Goal: Task Accomplishment & Management: Complete application form

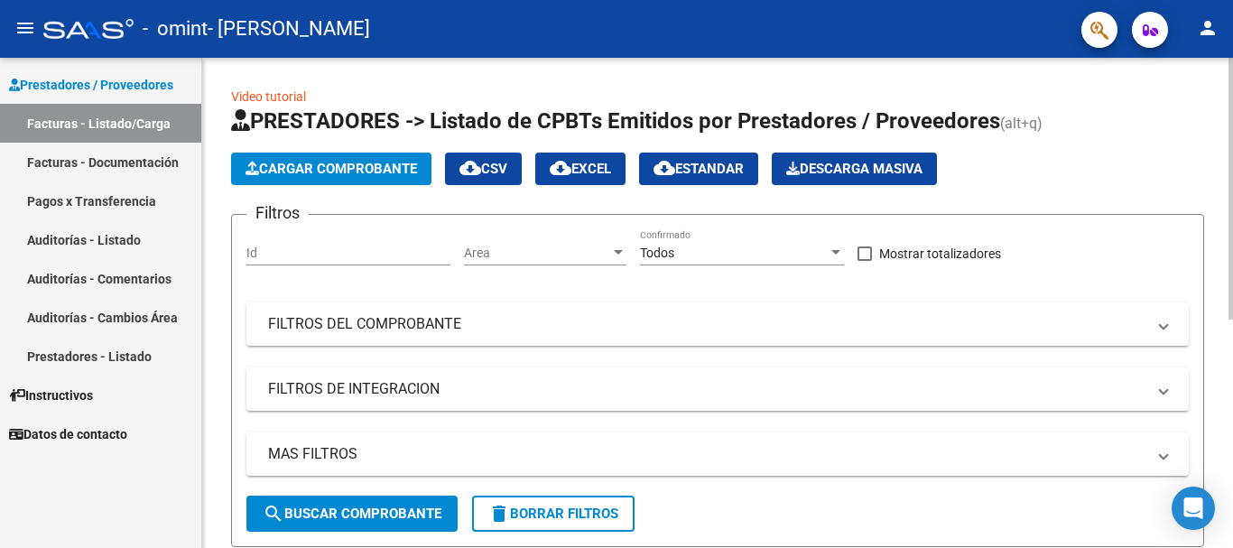
click at [300, 178] on button "Cargar Comprobante" at bounding box center [331, 169] width 200 height 33
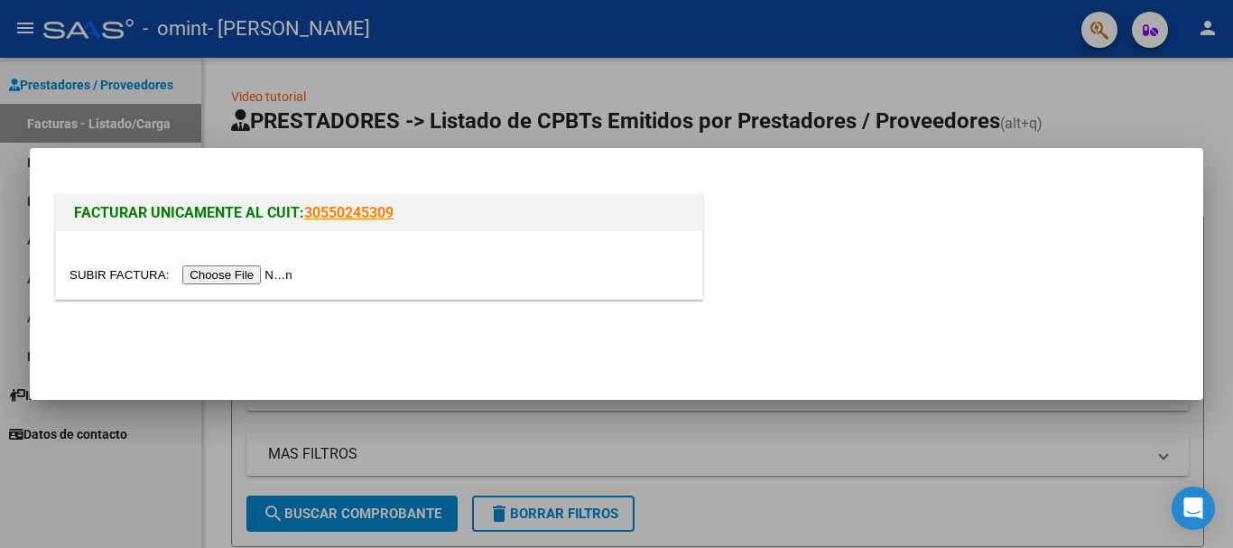
click at [254, 271] on input "file" at bounding box center [184, 274] width 228 height 19
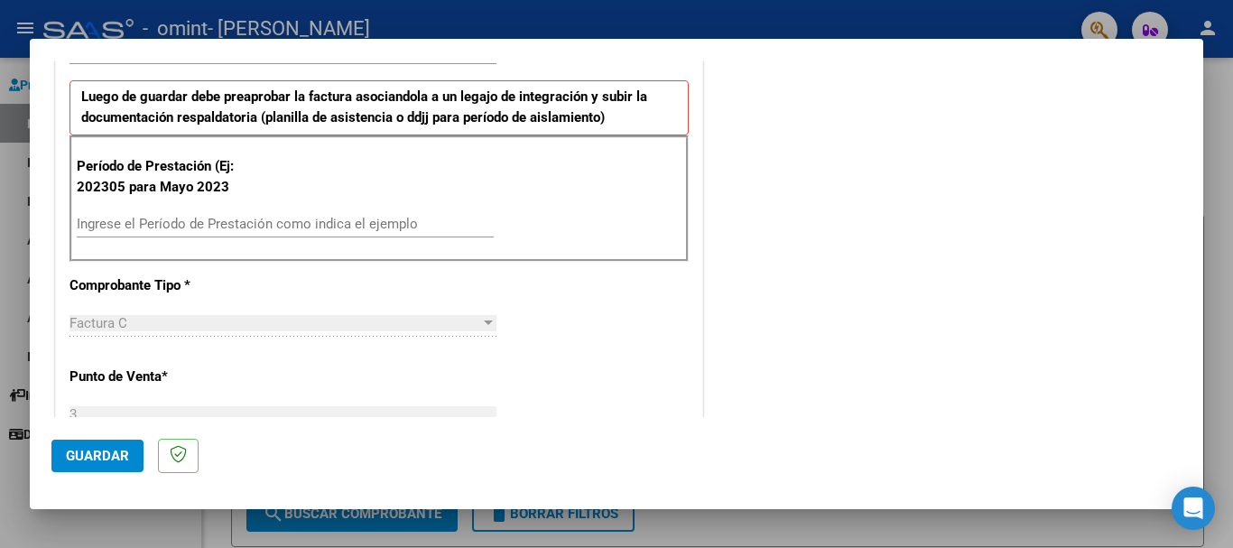
scroll to position [489, 0]
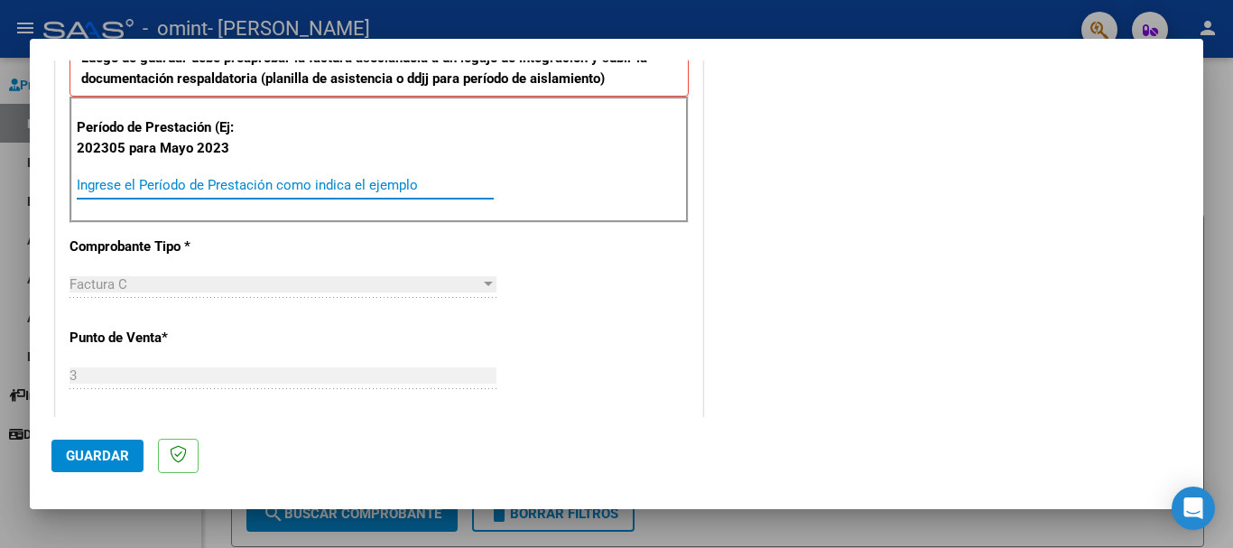
click at [236, 191] on input "Ingrese el Período de Prestación como indica el ejemplo" at bounding box center [285, 185] width 417 height 16
type input "202507"
click at [281, 246] on div "CUIT * 27-31172820-8 Ingresar CUIT ANALISIS PRESTADOR Area destinado * Integrac…" at bounding box center [379, 460] width 647 height 1325
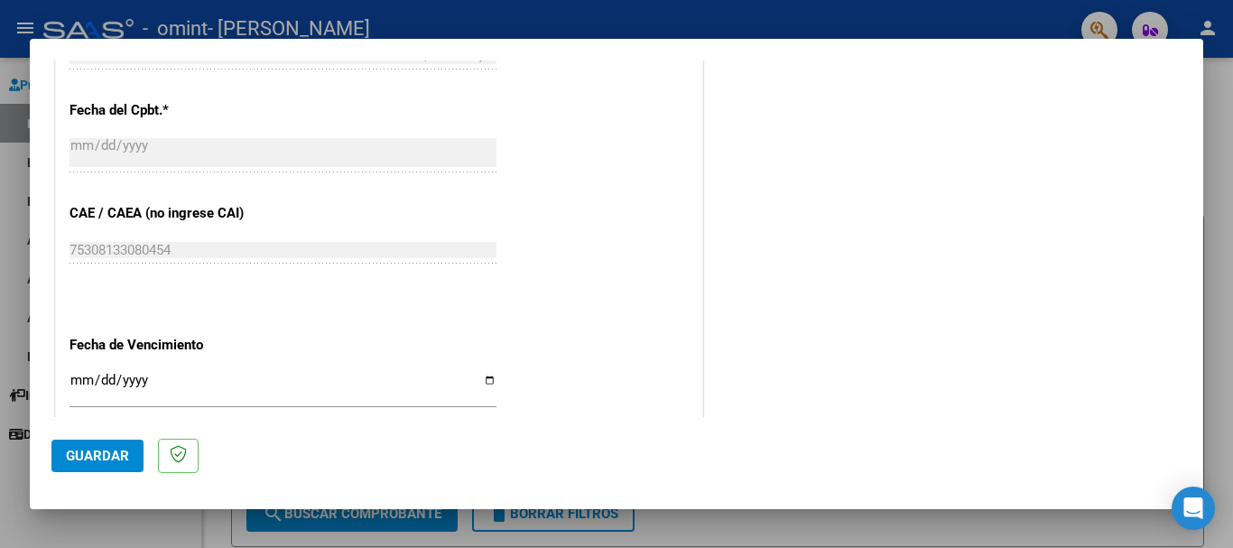
scroll to position [1021, 0]
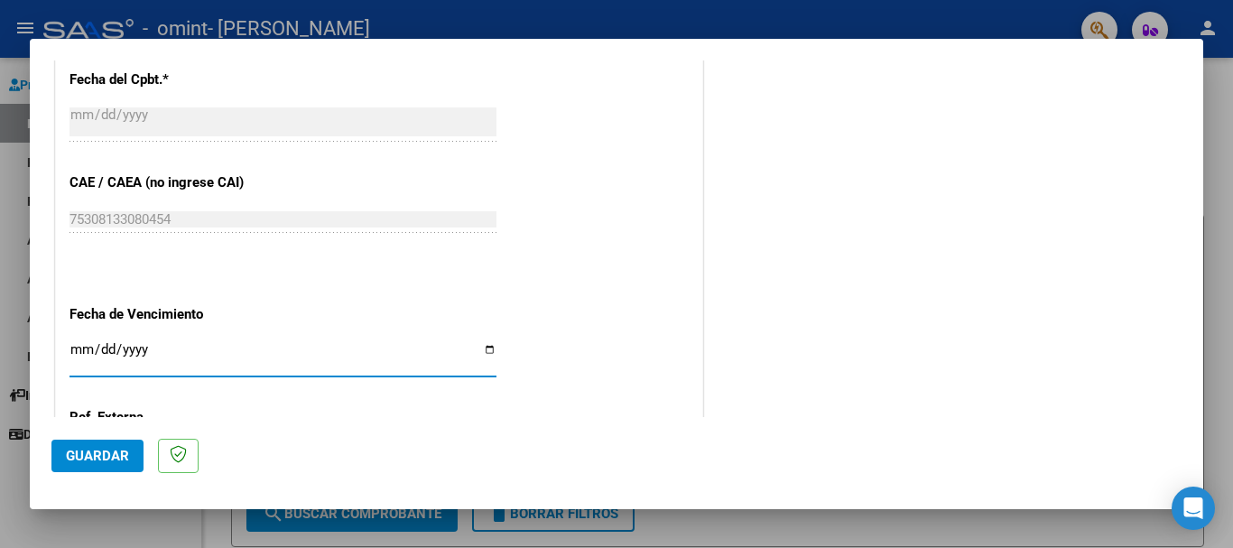
click at [486, 356] on input "Ingresar la fecha" at bounding box center [283, 356] width 427 height 29
type input "[DATE]"
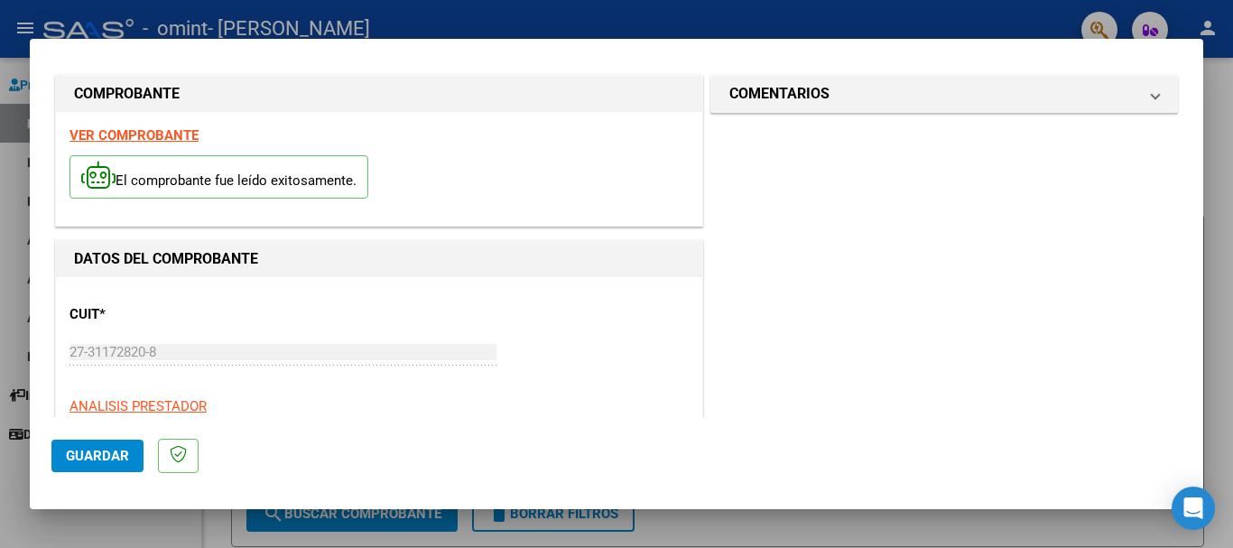
scroll to position [0, 0]
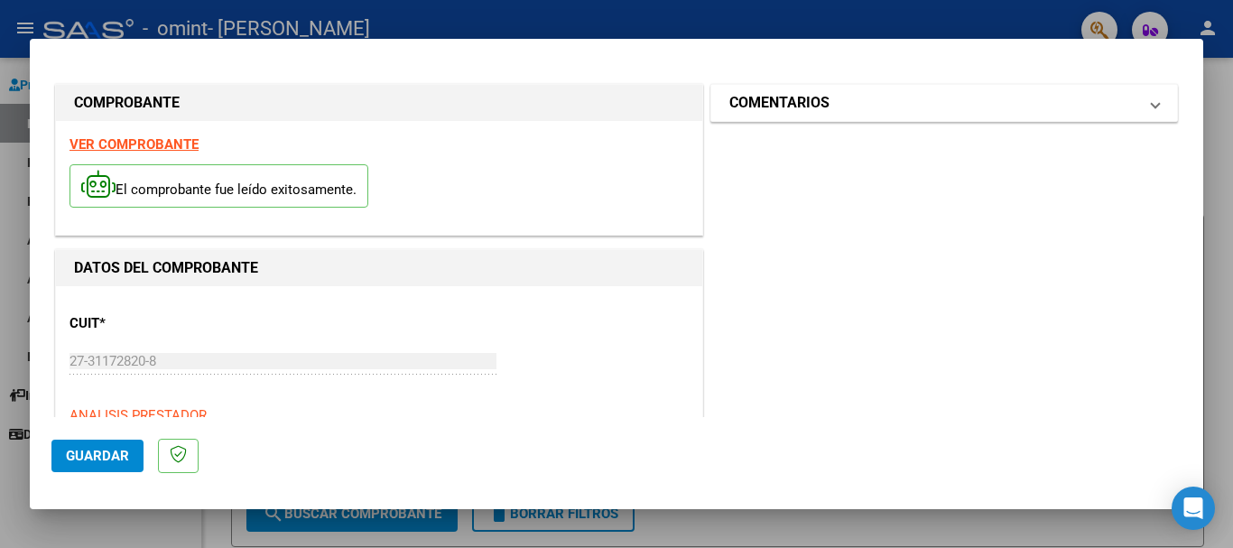
click at [1131, 108] on span "COMENTARIOS" at bounding box center [941, 103] width 423 height 22
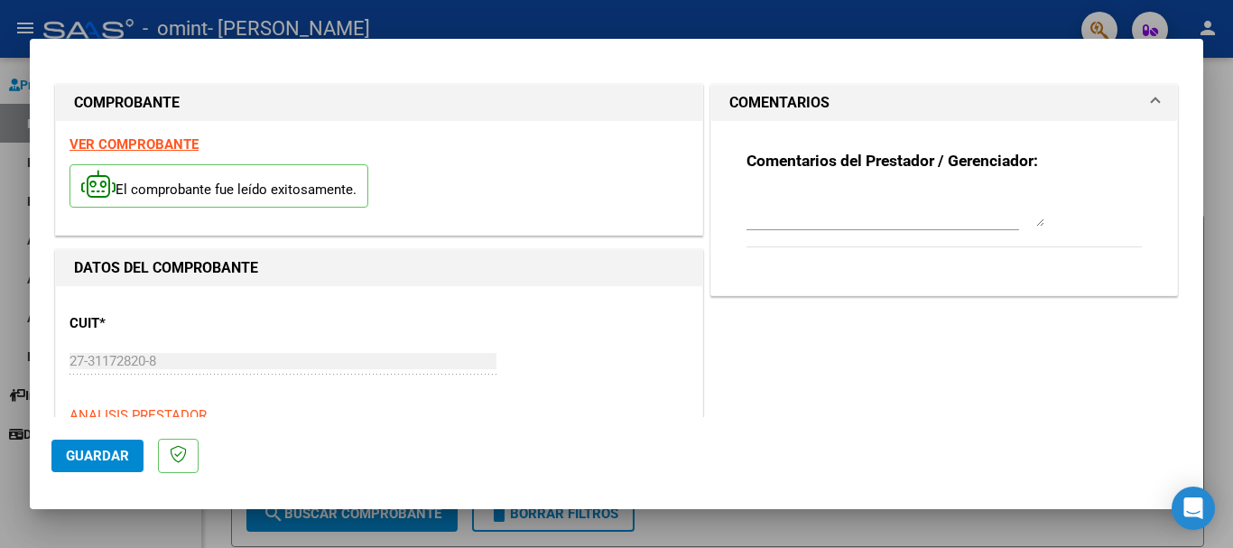
click at [1152, 108] on span at bounding box center [1155, 103] width 7 height 22
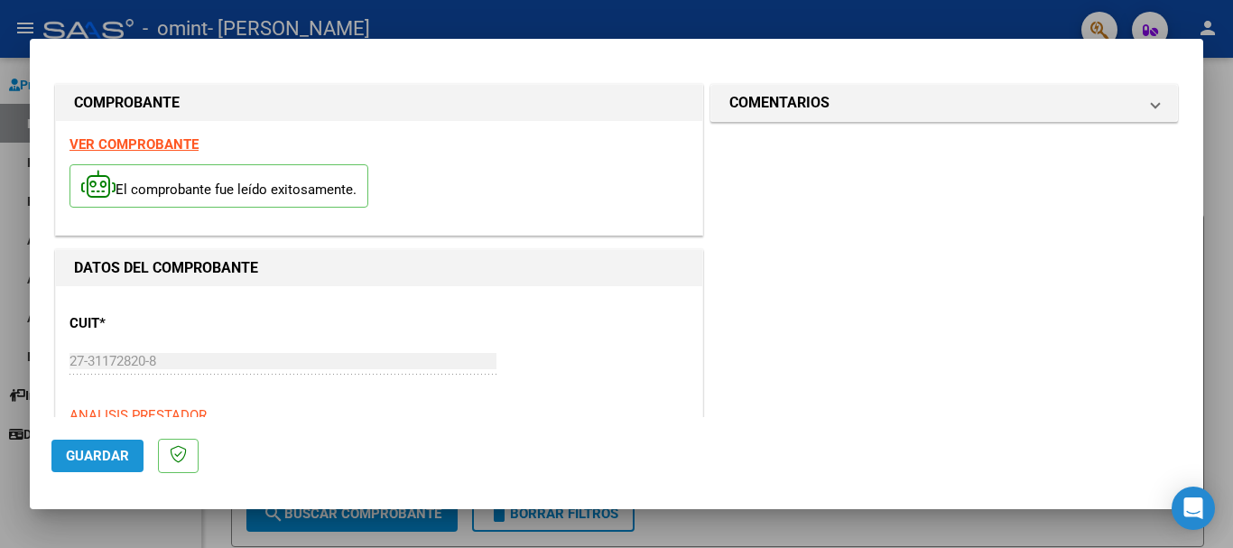
click at [83, 467] on button "Guardar" at bounding box center [97, 456] width 92 height 33
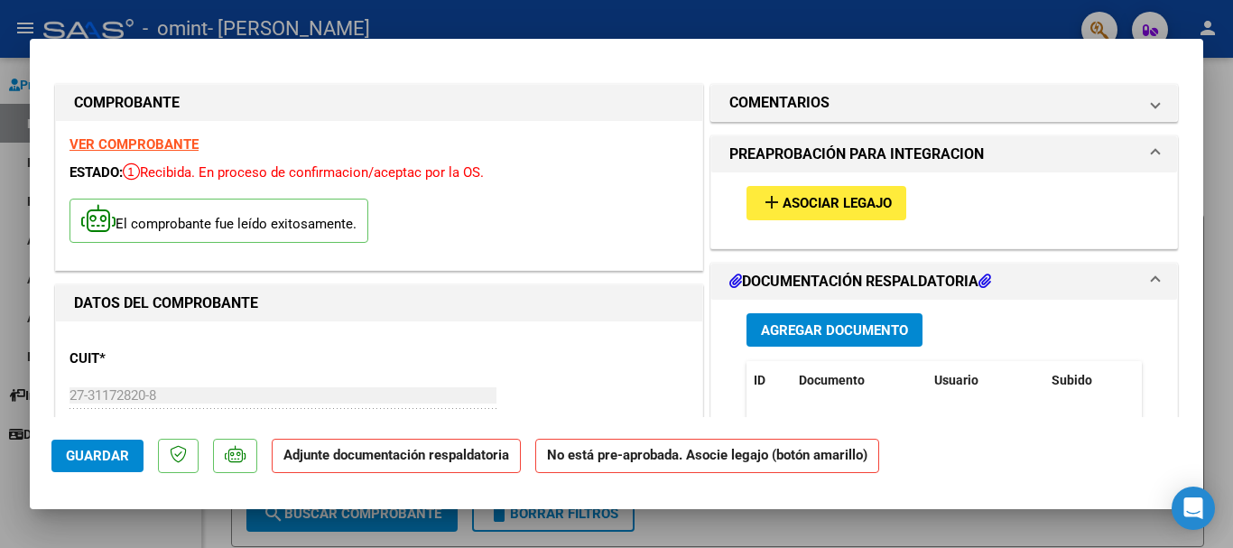
click at [812, 205] on span "Asociar Legajo" at bounding box center [837, 204] width 109 height 16
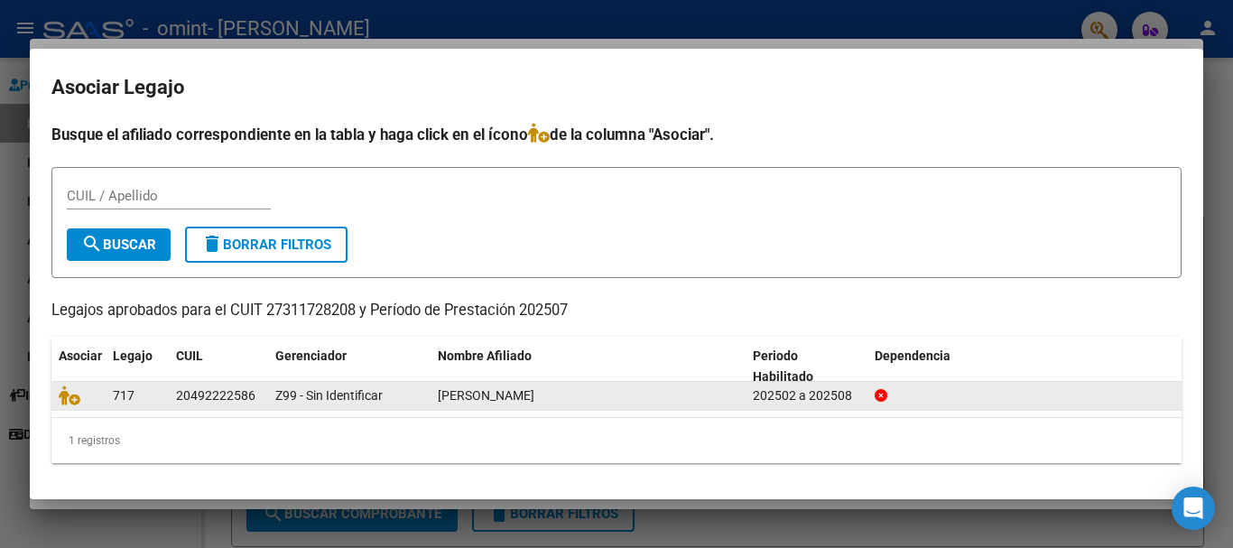
click at [435, 399] on datatable-body-cell "[PERSON_NAME]" at bounding box center [588, 396] width 315 height 28
click at [70, 395] on icon at bounding box center [70, 396] width 22 height 20
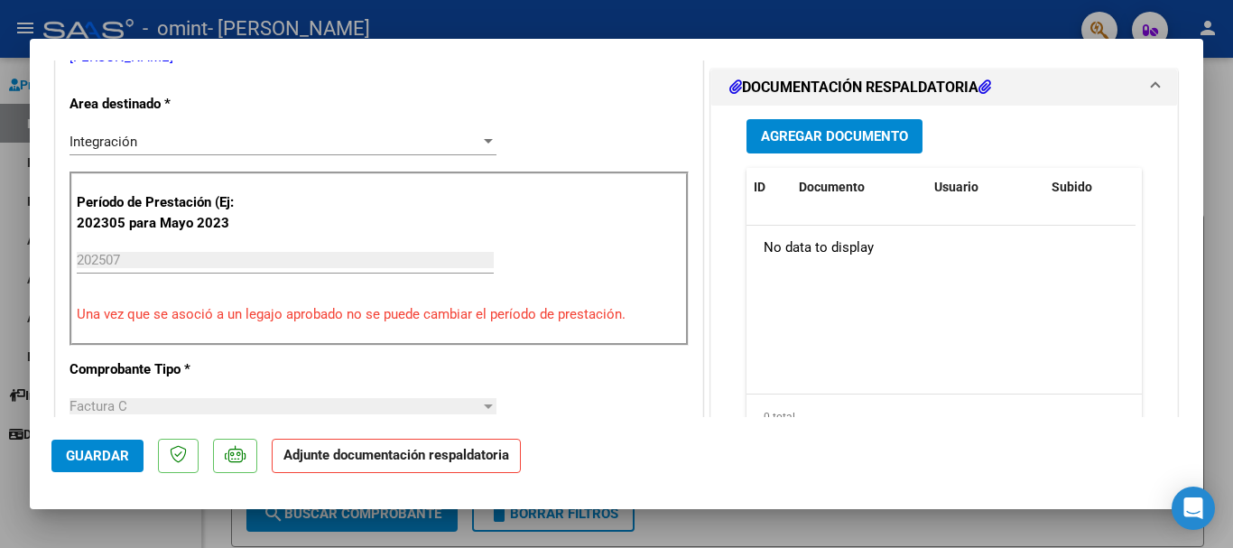
scroll to position [409, 0]
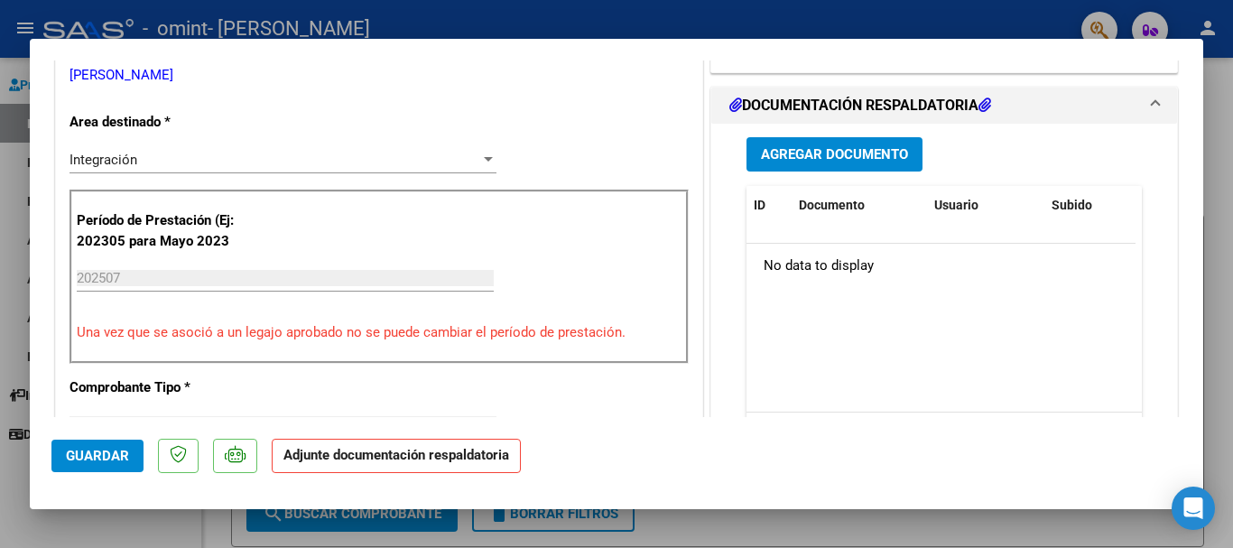
click at [853, 150] on span "Agregar Documento" at bounding box center [834, 155] width 147 height 16
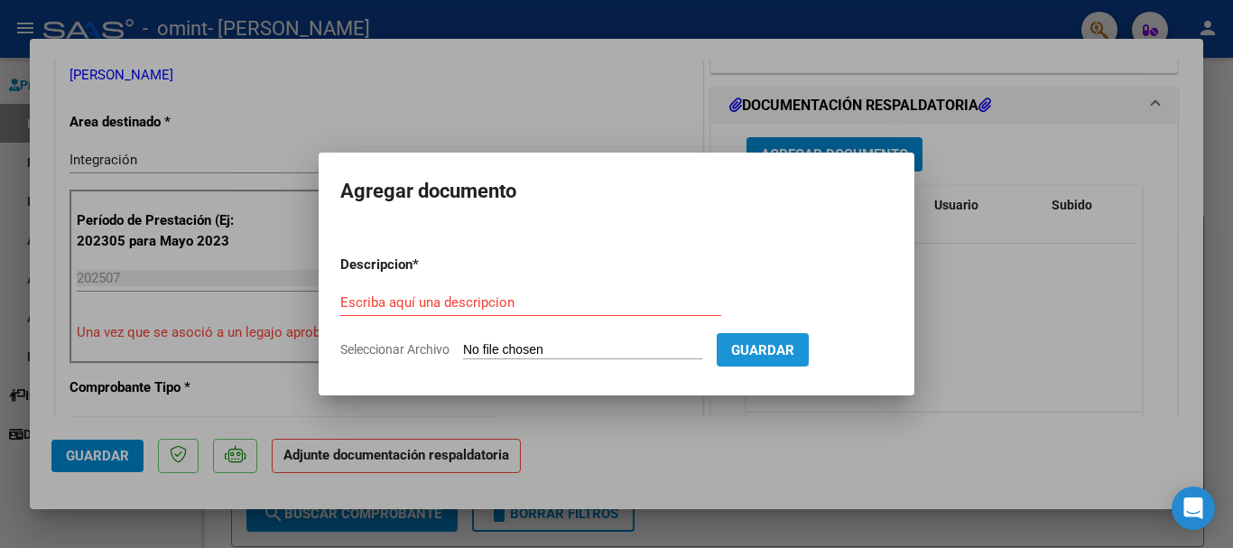
click at [809, 358] on button "Guardar" at bounding box center [763, 349] width 92 height 33
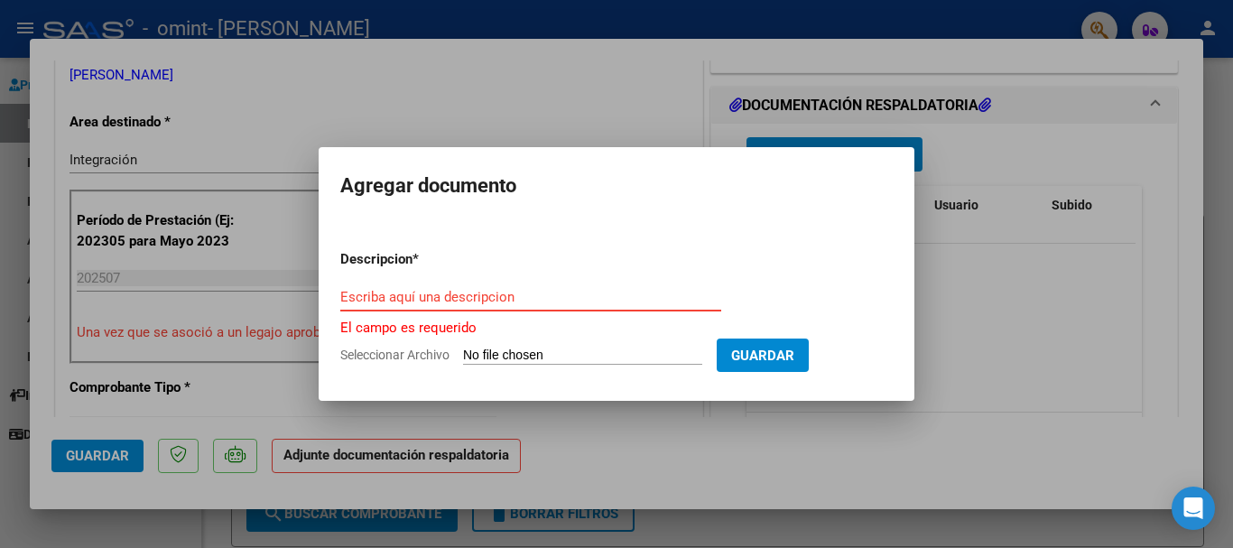
click at [474, 303] on input "Escriba aquí una descripcion" at bounding box center [530, 297] width 381 height 16
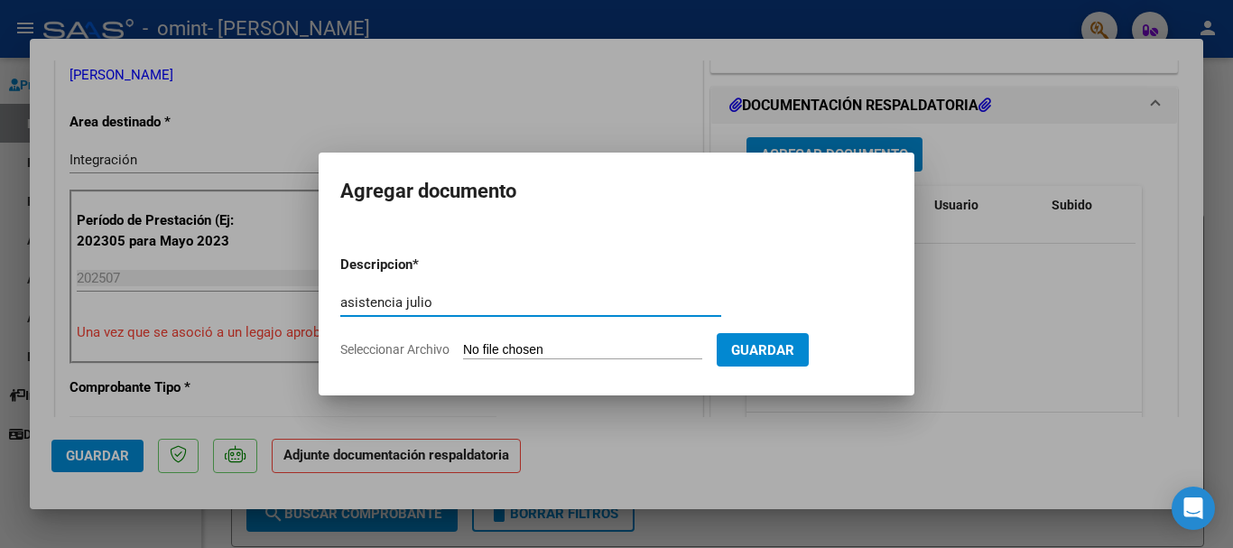
type input "asistencia julio"
click at [651, 351] on input "Seleccionar Archivo" at bounding box center [582, 350] width 239 height 17
type input "C:\fakepath\asis.chebel.julio .pdf"
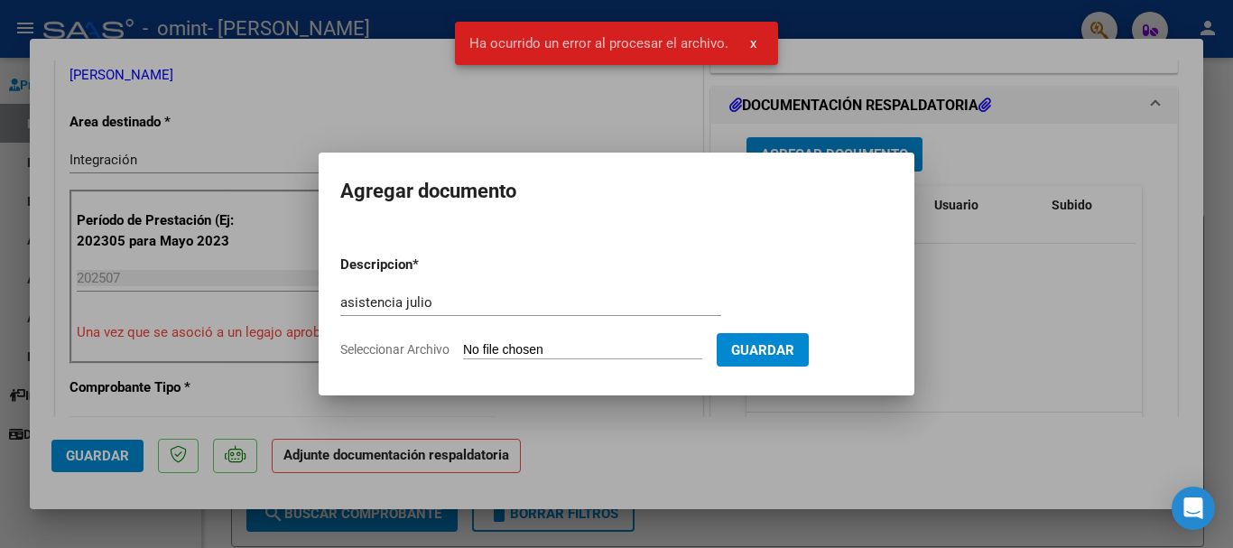
click at [485, 346] on input "Seleccionar Archivo" at bounding box center [582, 350] width 239 height 17
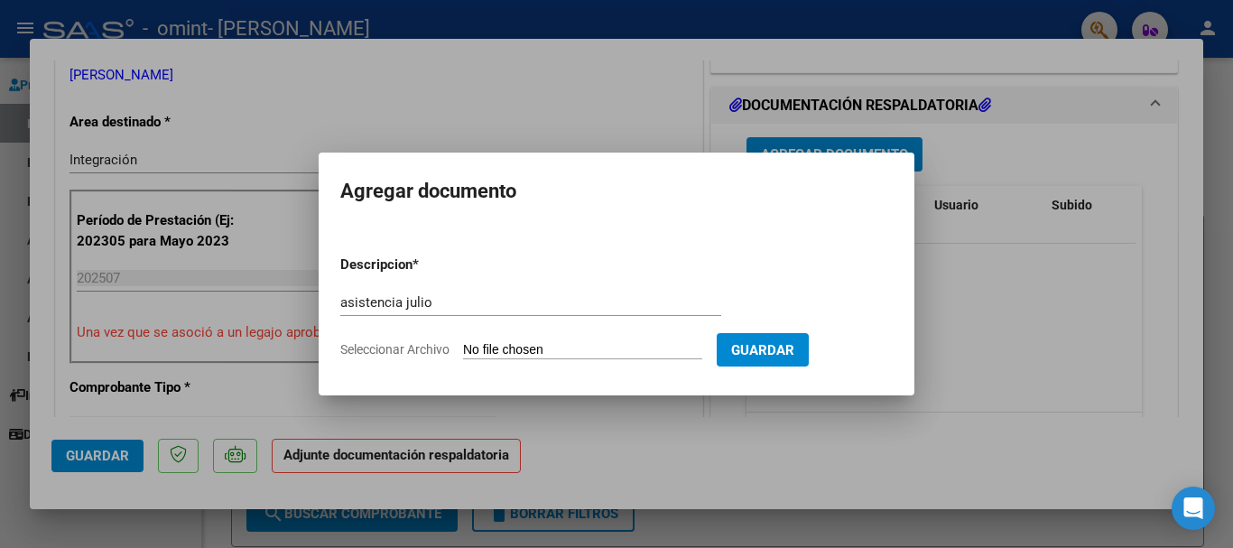
type input "C:\fakepath\asis.chebel.julio .pdf"
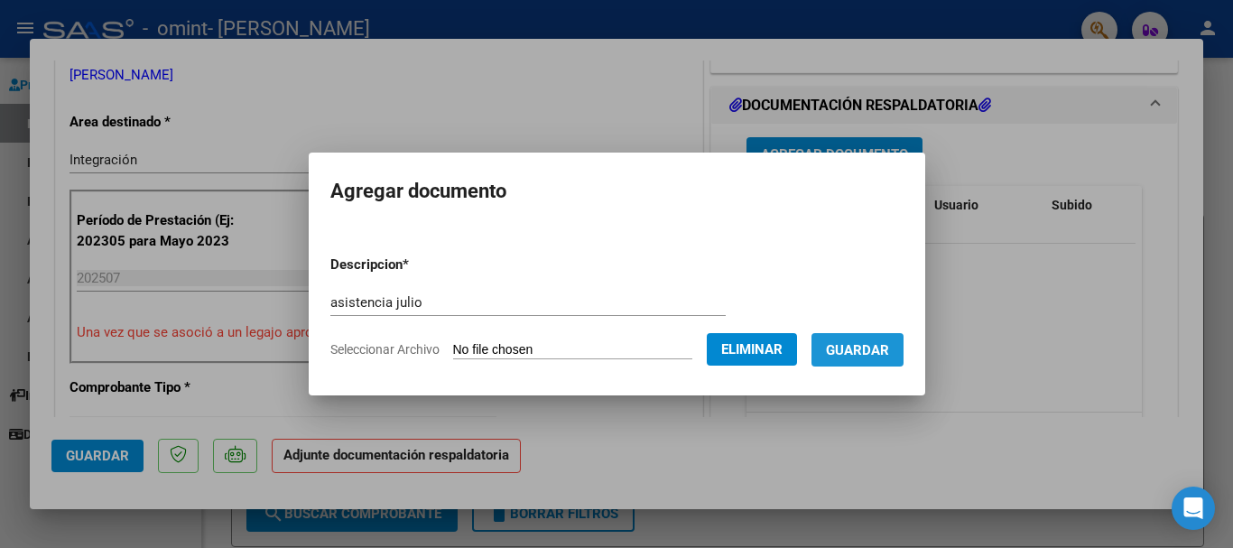
click at [878, 353] on span "Guardar" at bounding box center [857, 350] width 63 height 16
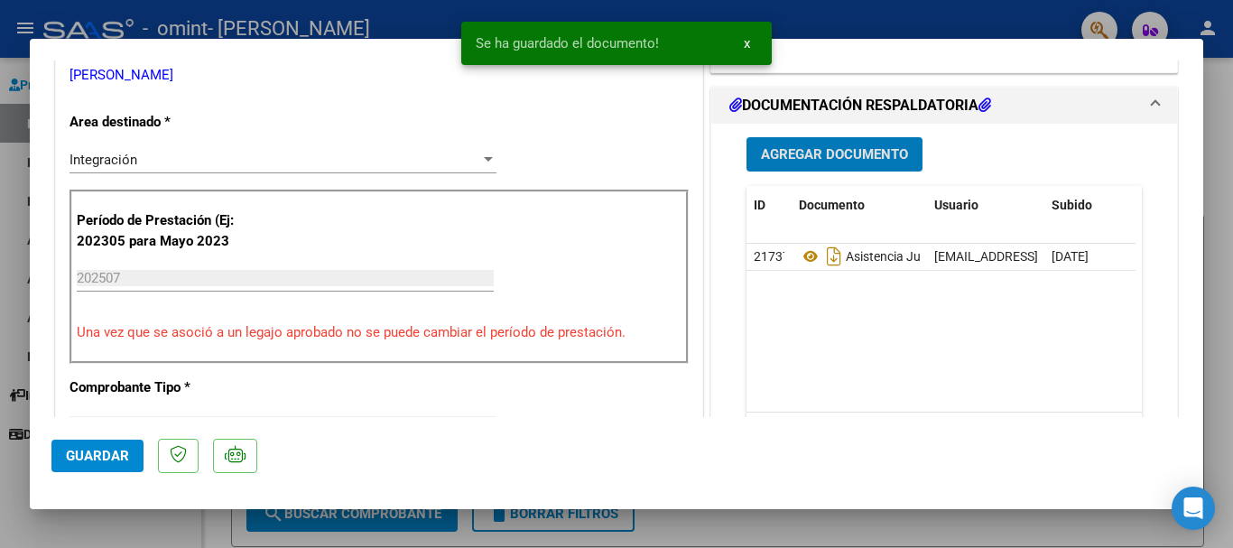
click at [879, 158] on span "Agregar Documento" at bounding box center [834, 155] width 147 height 16
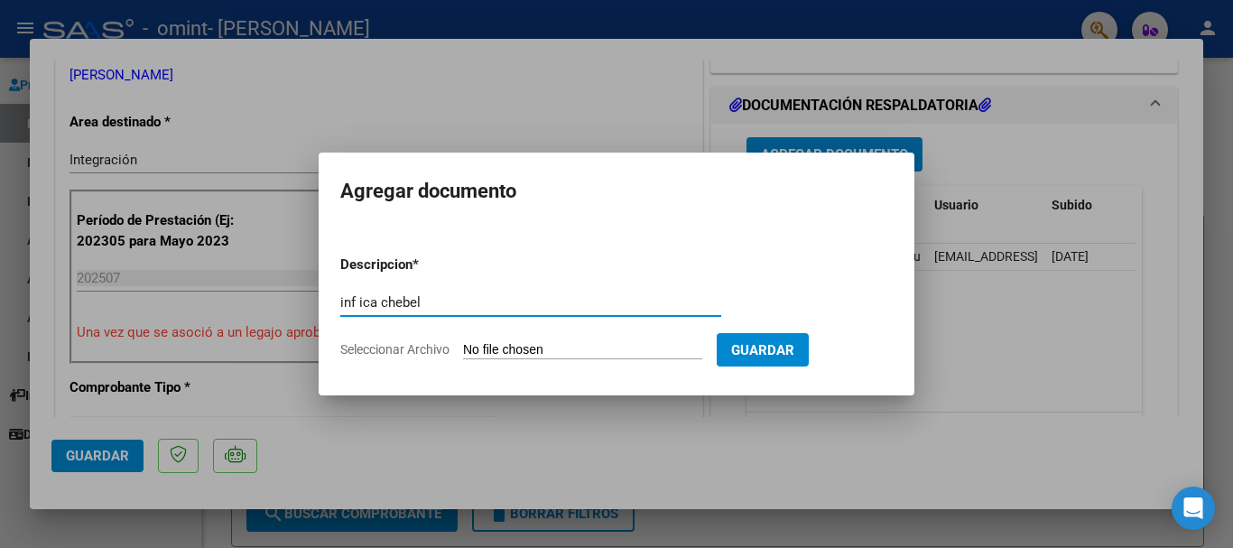
type input "inf ica chebel"
click at [582, 342] on input "Seleccionar Archivo" at bounding box center [582, 350] width 239 height 17
type input "C:\fakepath\ICA [PERSON_NAME].pdf"
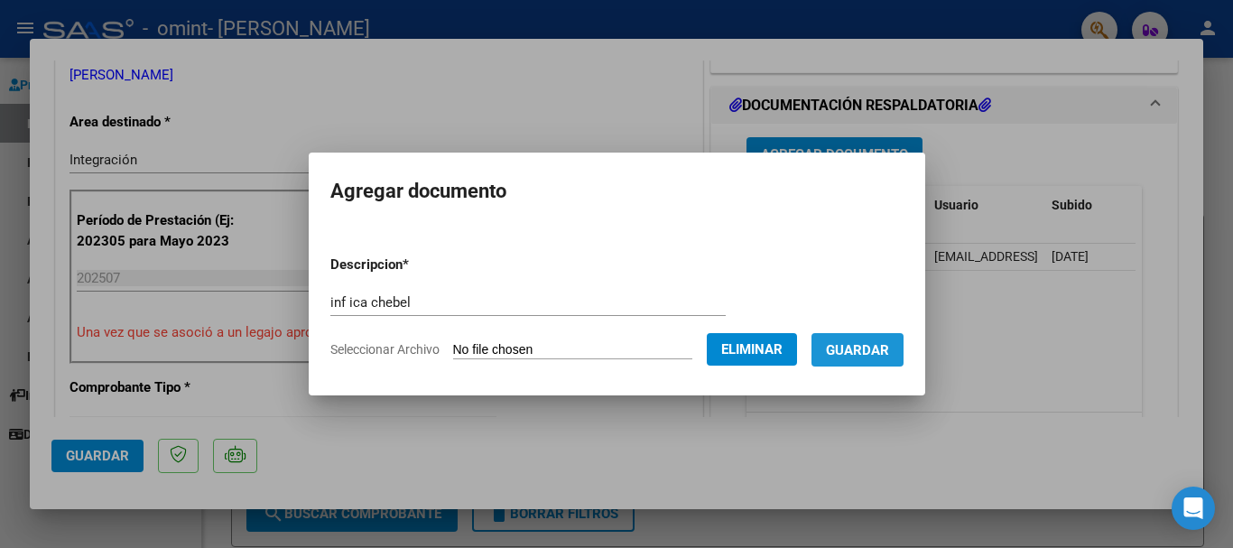
click at [889, 349] on span "Guardar" at bounding box center [857, 350] width 63 height 16
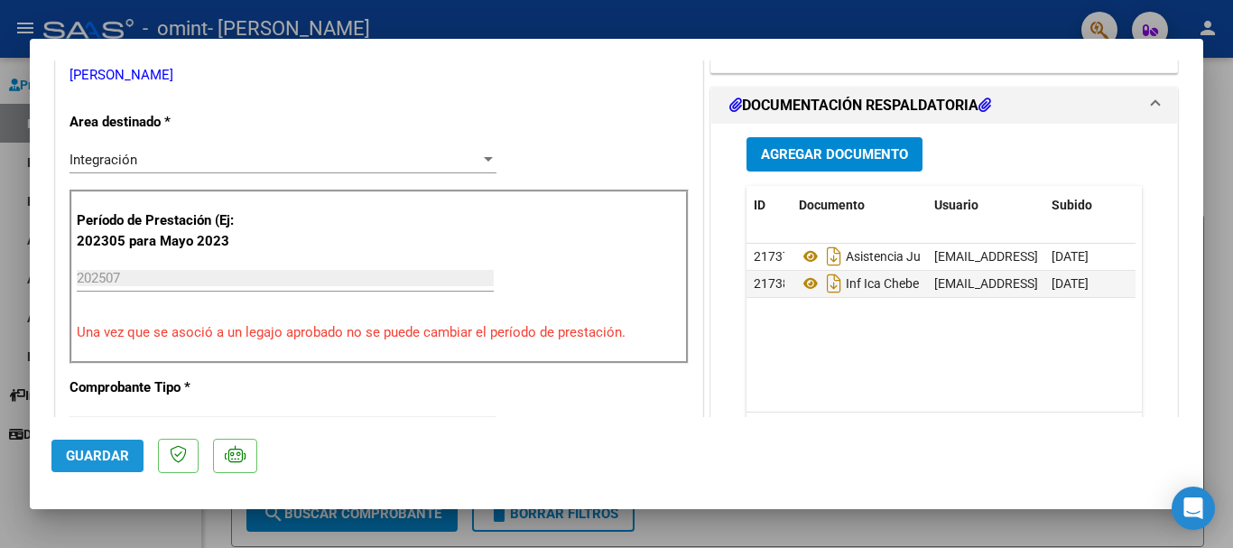
click at [94, 452] on span "Guardar" at bounding box center [97, 456] width 63 height 16
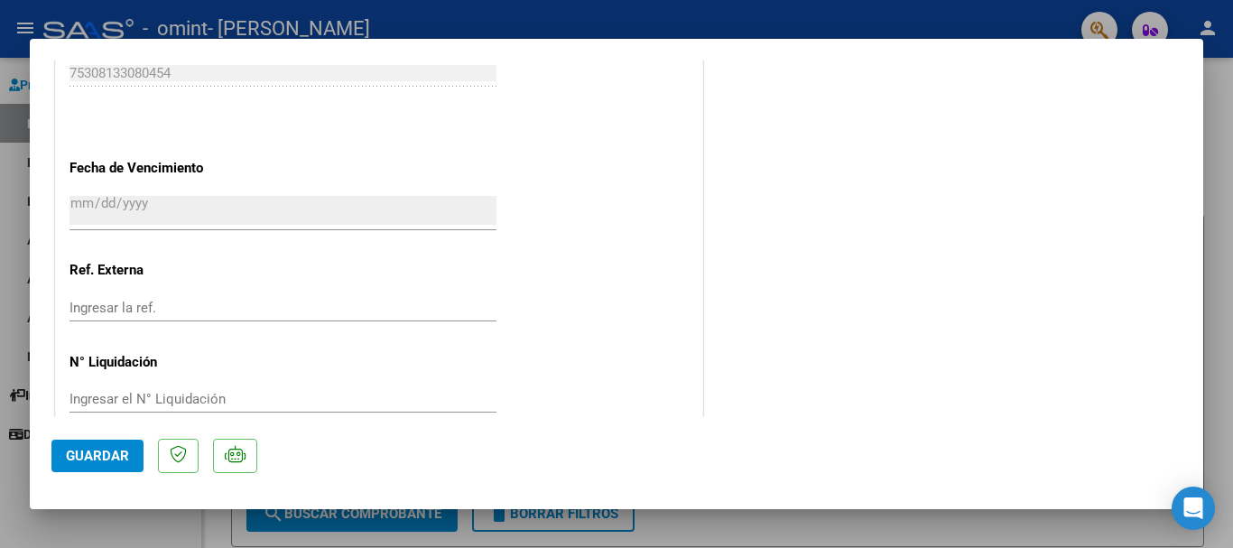
scroll to position [1260, 0]
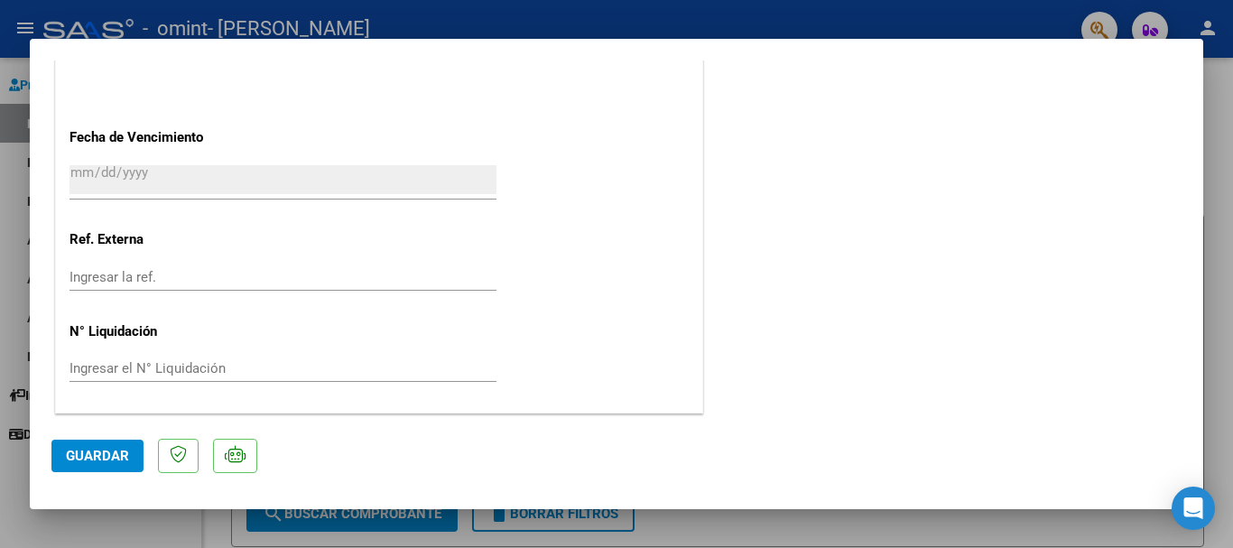
click at [1188, 56] on mat-dialog-container "COMPROBANTE VER COMPROBANTE ESTADO: Recibida. En proceso de confirmacion/acepta…" at bounding box center [617, 274] width 1174 height 470
click at [1079, 14] on div at bounding box center [616, 274] width 1233 height 548
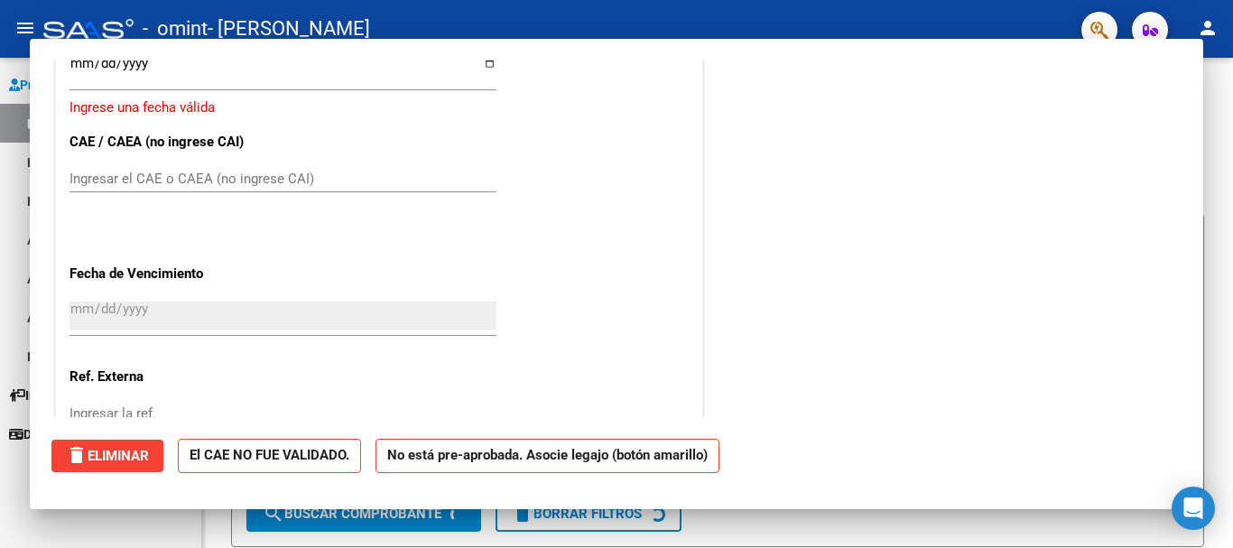
scroll to position [0, 0]
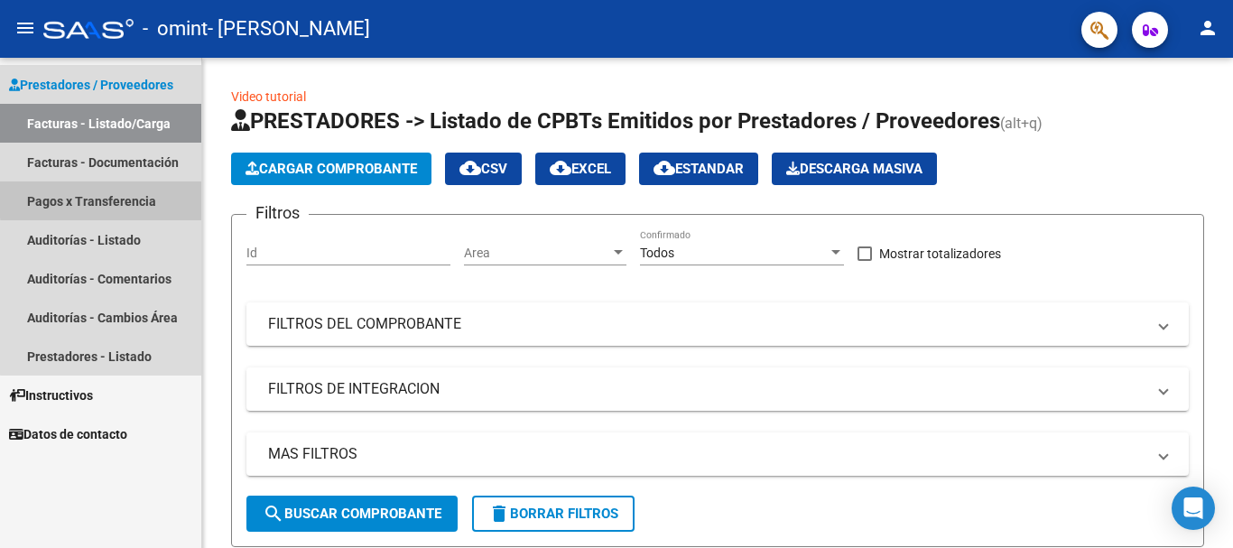
click at [123, 198] on link "Pagos x Transferencia" at bounding box center [100, 200] width 201 height 39
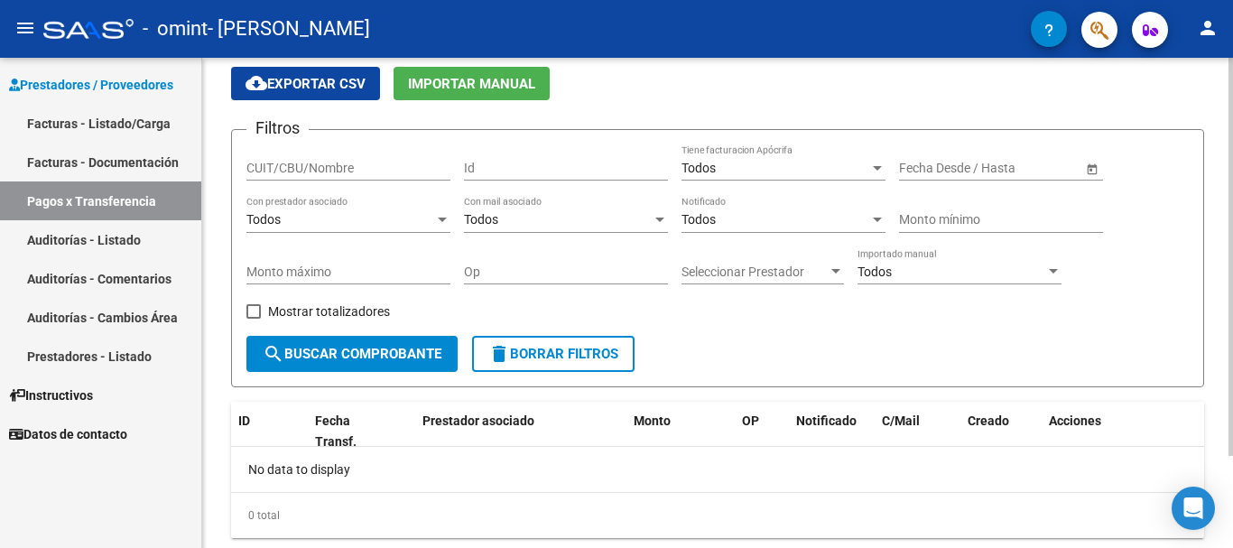
scroll to position [114, 0]
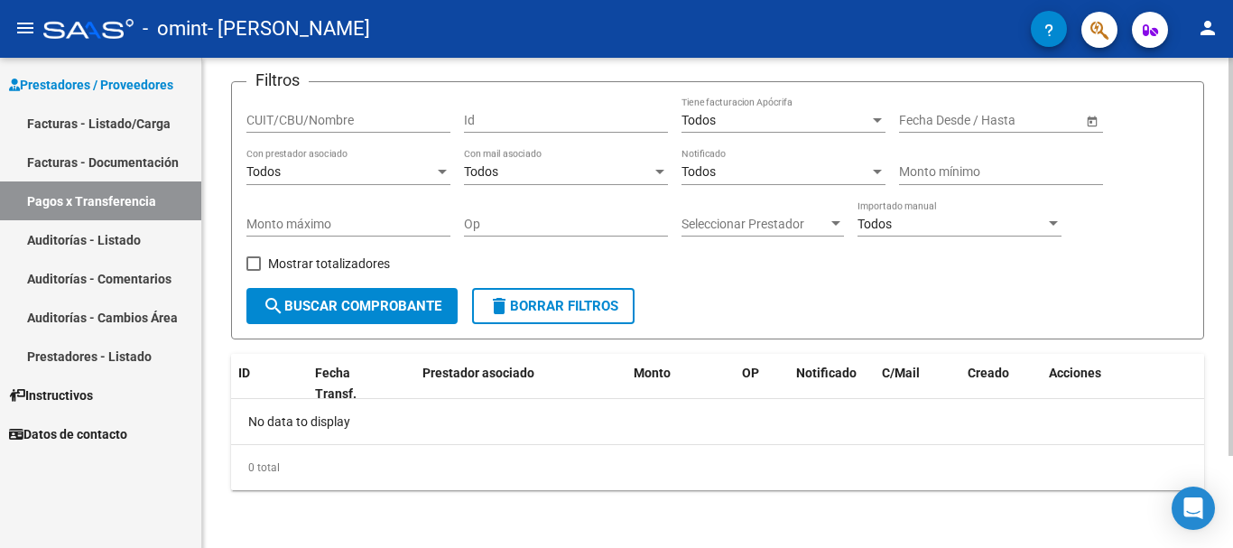
click at [1221, 414] on div "PRESTADORES -> Pagos por Transferencia (alt+p) cloud_download Exportar CSV Impo…" at bounding box center [720, 246] width 1036 height 604
click at [1108, 111] on span "Open calendar" at bounding box center [1092, 120] width 43 height 43
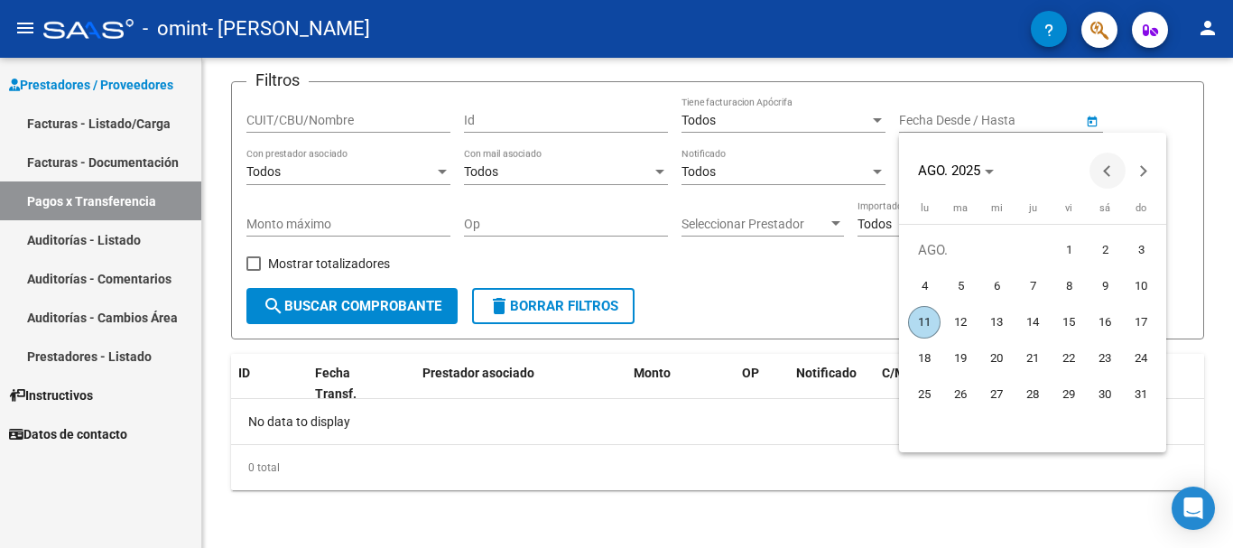
click at [1109, 174] on button "Previous month" at bounding box center [1108, 171] width 36 height 36
click at [1129, 248] on span "1" at bounding box center [1141, 250] width 33 height 33
type input "[DATE]"
click at [1141, 175] on button "Next month" at bounding box center [1144, 171] width 36 height 36
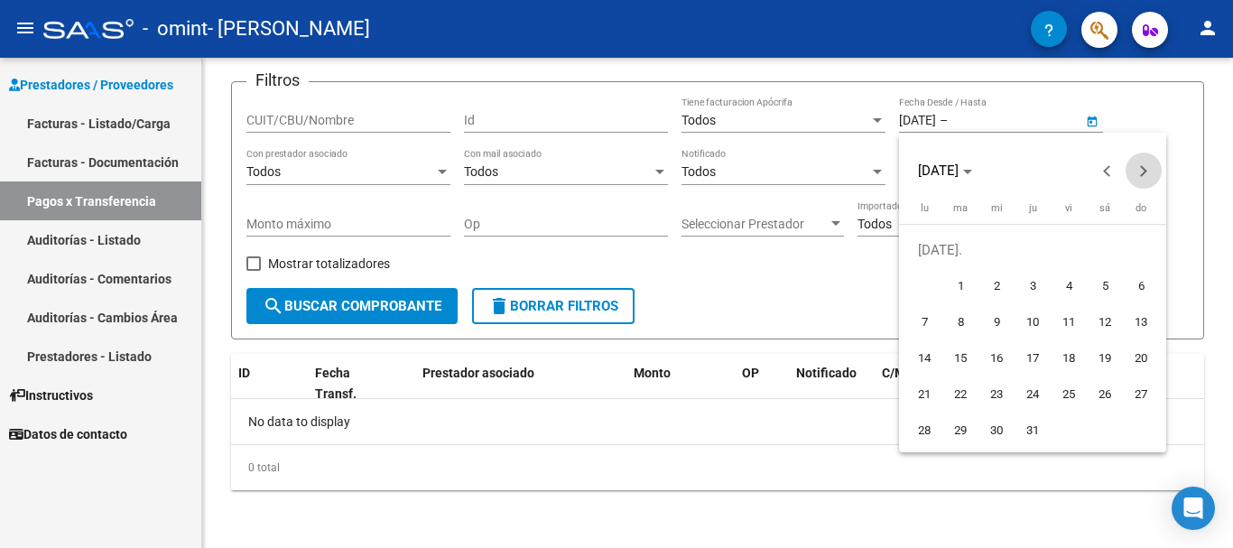
click at [1141, 175] on button "Next month" at bounding box center [1144, 171] width 36 height 36
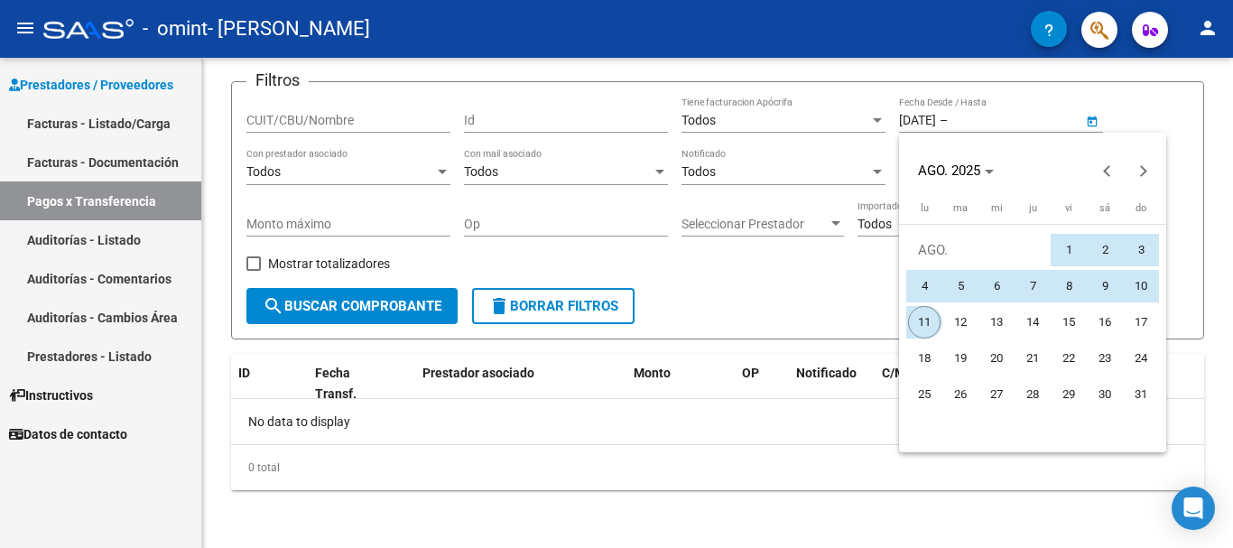
click at [915, 325] on span "11" at bounding box center [924, 322] width 33 height 33
type input "[DATE]"
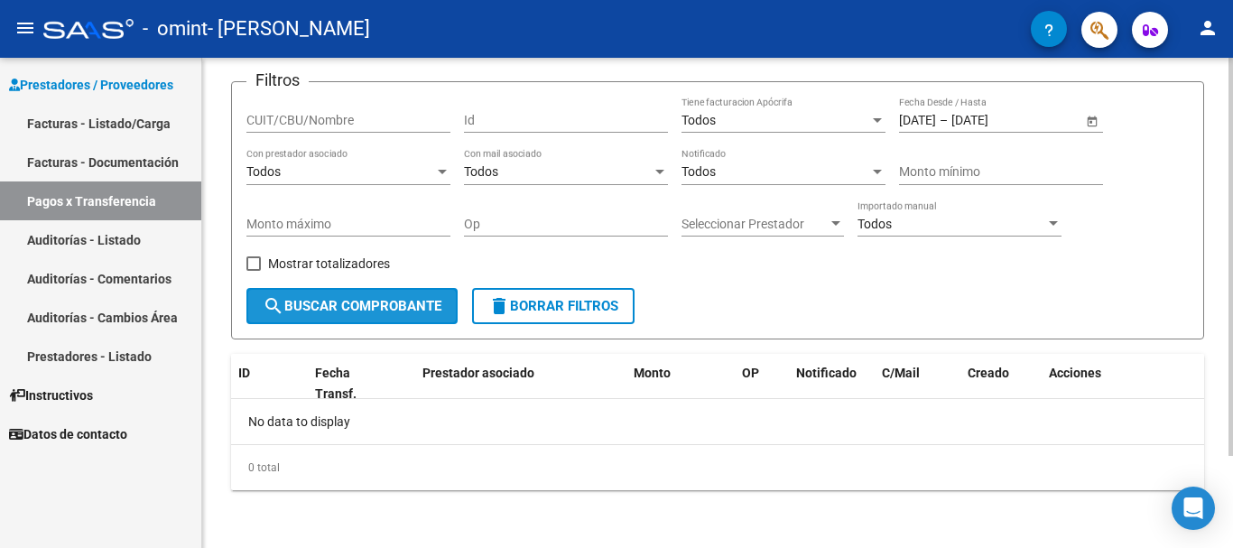
click at [405, 293] on button "search Buscar Comprobante" at bounding box center [352, 306] width 211 height 36
click at [395, 168] on div "Todos" at bounding box center [341, 171] width 188 height 15
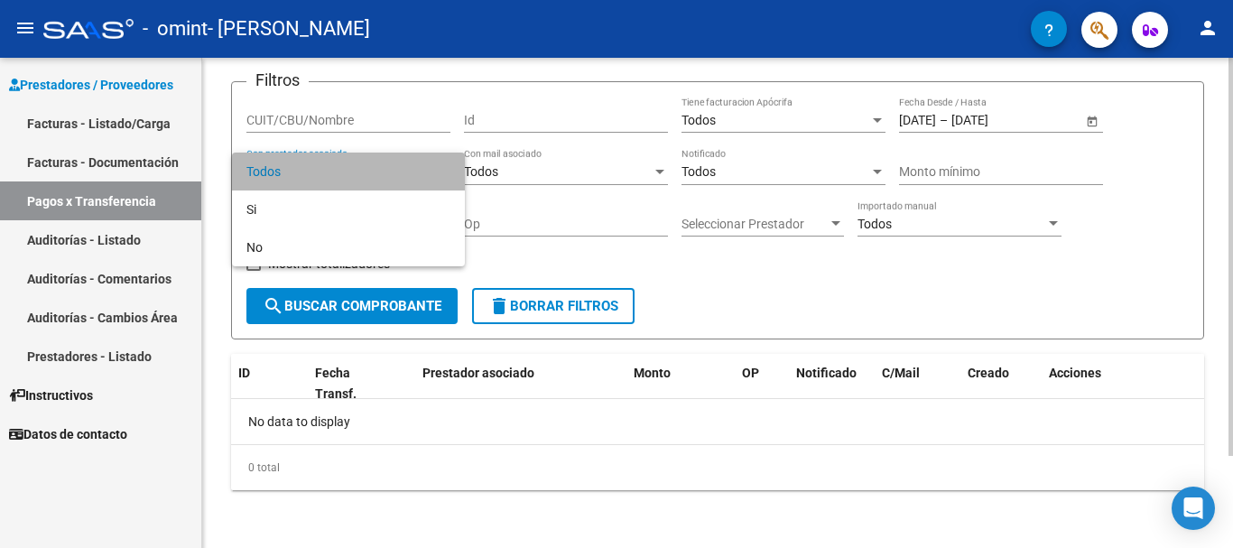
click at [395, 168] on span "Todos" at bounding box center [349, 172] width 204 height 38
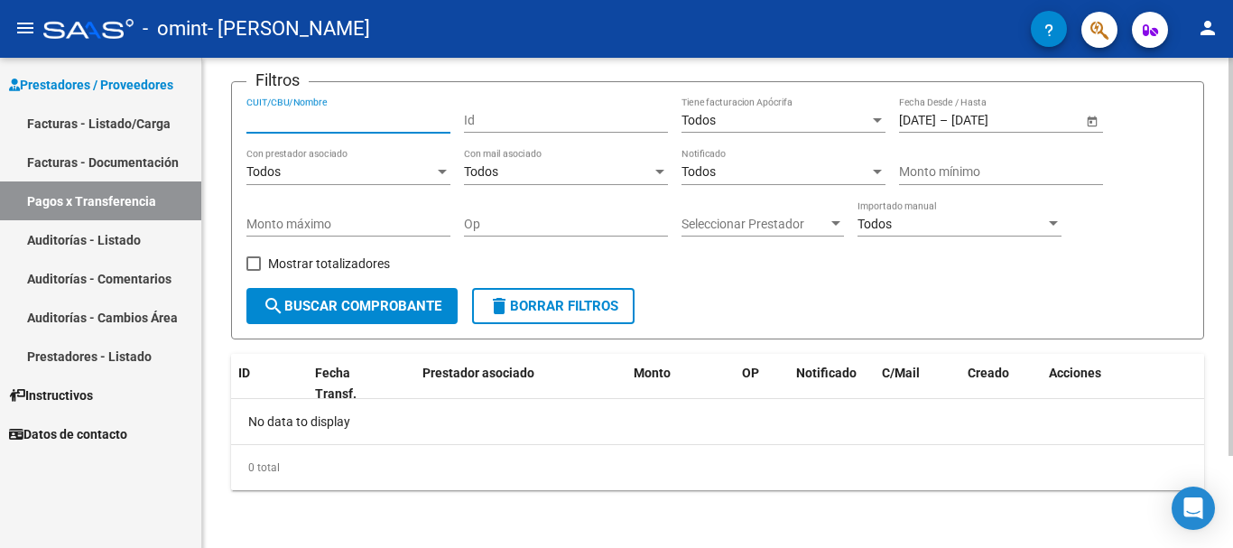
click at [352, 123] on input "CUIT/CBU/Nombre" at bounding box center [349, 120] width 204 height 15
type input "27311728208"
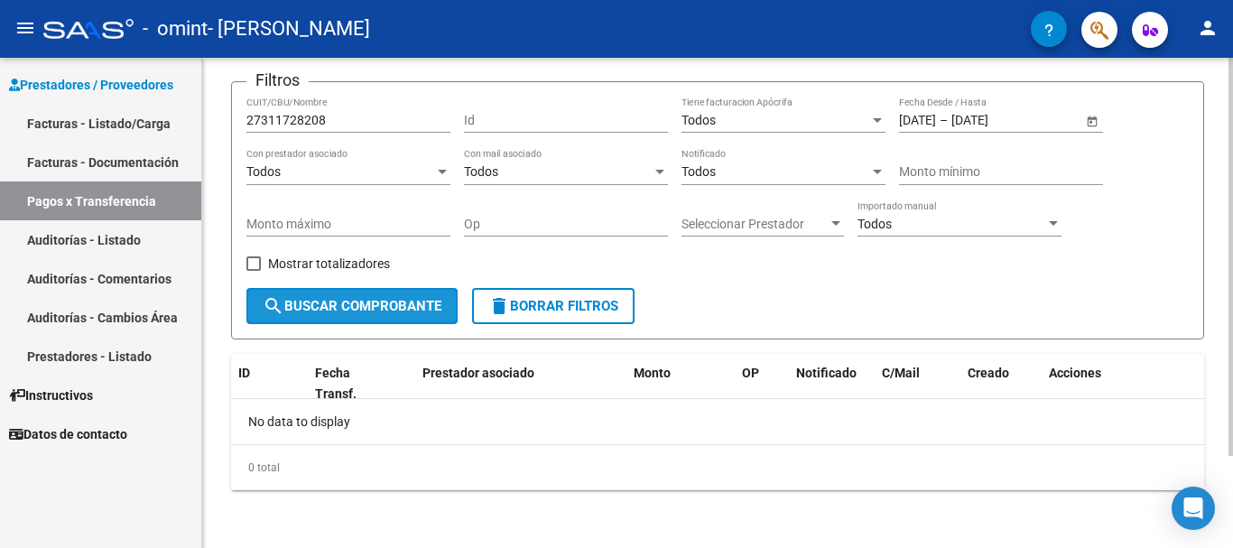
click at [353, 304] on span "search Buscar Comprobante" at bounding box center [352, 306] width 179 height 16
